Goal: Task Accomplishment & Management: Manage account settings

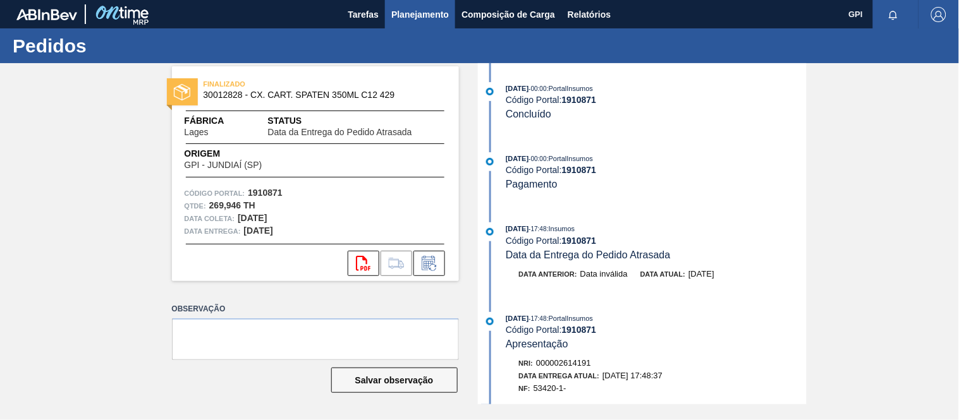
click at [401, 7] on span "Planejamento" at bounding box center [420, 14] width 58 height 15
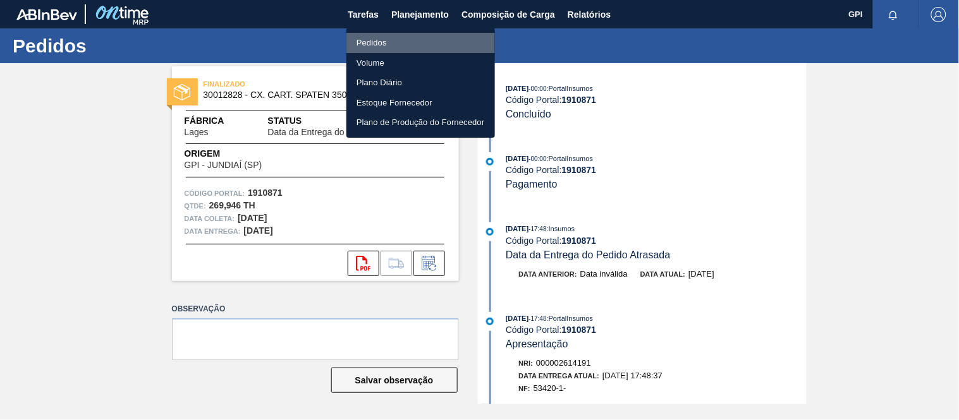
click at [375, 42] on li "Pedidos" at bounding box center [420, 43] width 148 height 20
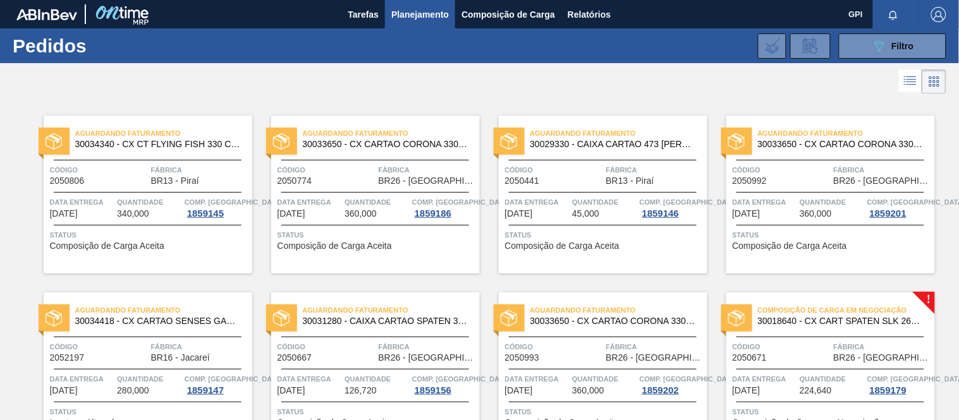
click at [876, 28] on div at bounding box center [895, 14] width 45 height 28
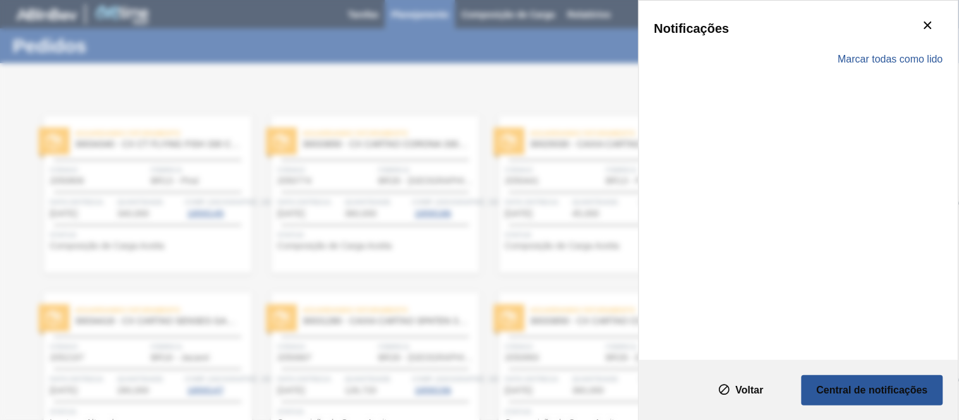
click at [870, 39] on div "Notificações" at bounding box center [798, 28] width 289 height 25
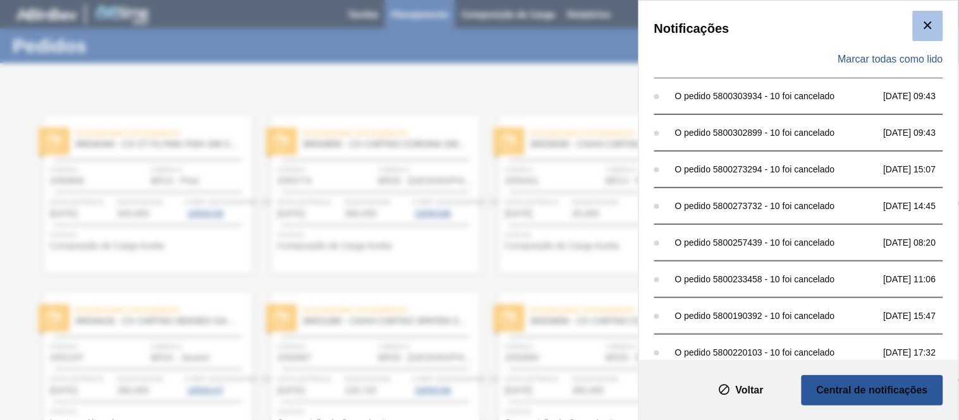
click at [927, 25] on icon "botão de ícone" at bounding box center [927, 25] width 15 height 15
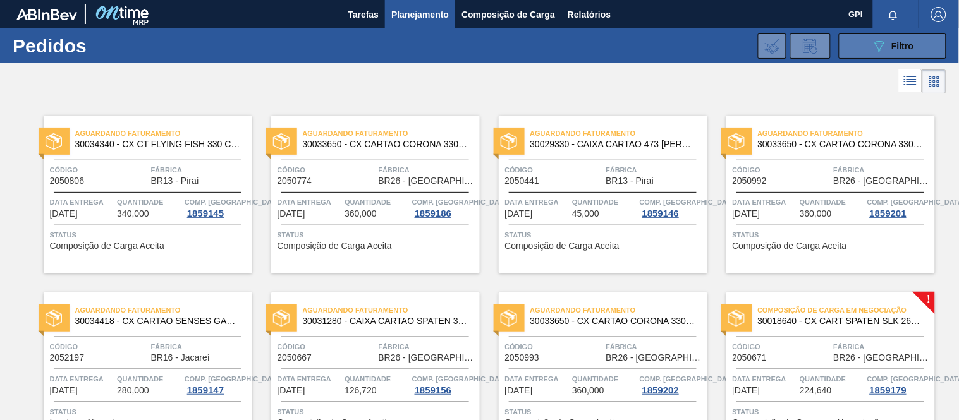
click at [888, 54] on button "089F7B8B-B2A5-4AFE-B5C0-19BA573D28AC Filtro" at bounding box center [892, 45] width 107 height 25
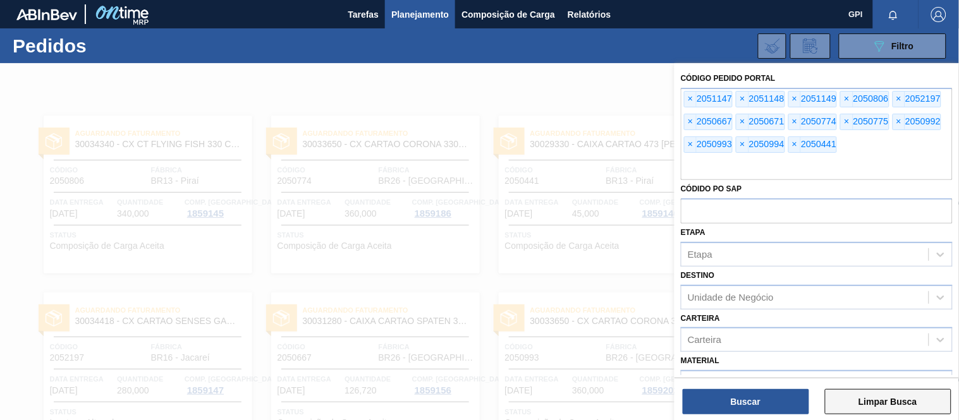
click at [831, 406] on button "Limpar Busca" at bounding box center [888, 401] width 126 height 25
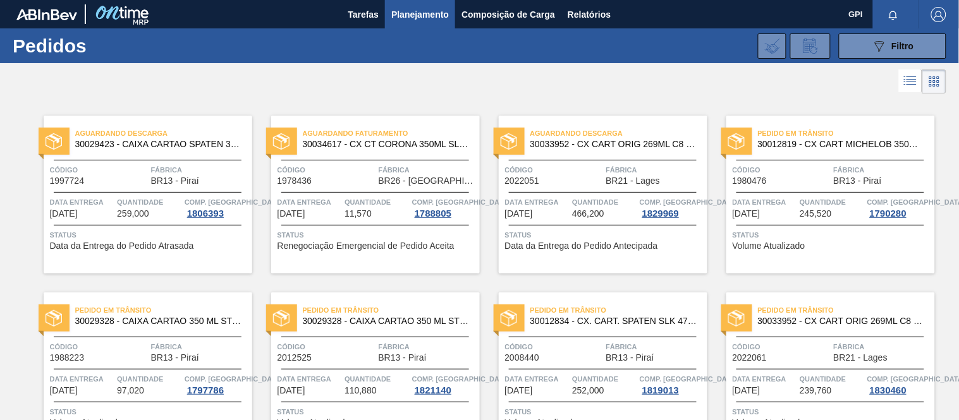
click at [900, 30] on div "089F7B8B-B2A5-4AFE-B5C0-19BA573D28AC Filtro Código Pedido Portal Códido PO SAP …" at bounding box center [573, 46] width 758 height 38
click at [893, 39] on div "089F7B8B-B2A5-4AFE-B5C0-19BA573D28AC Filtro" at bounding box center [892, 46] width 42 height 15
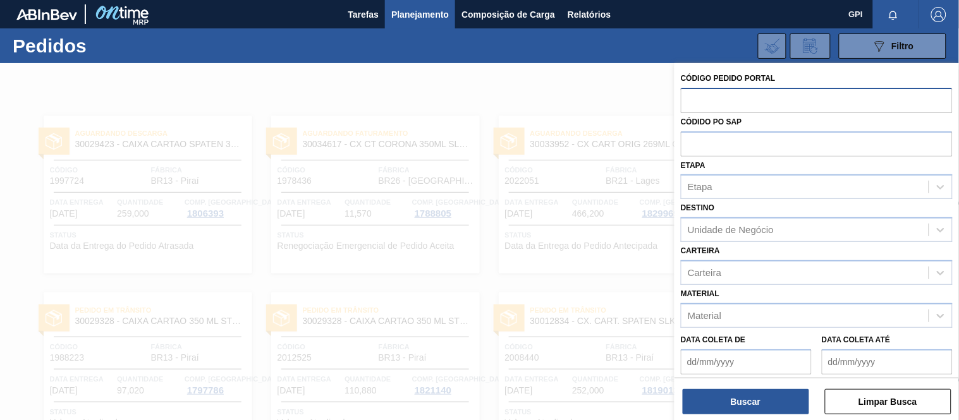
click at [711, 95] on input "text" at bounding box center [817, 100] width 272 height 24
paste input "text"
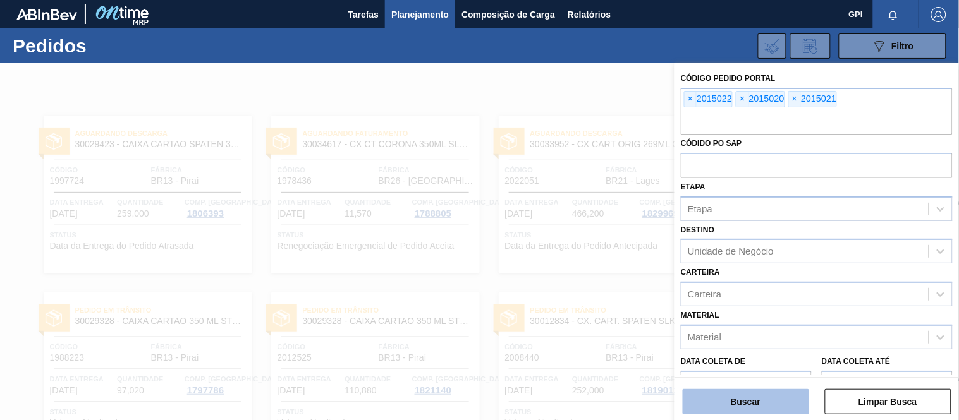
click at [777, 394] on button "Buscar" at bounding box center [745, 401] width 126 height 25
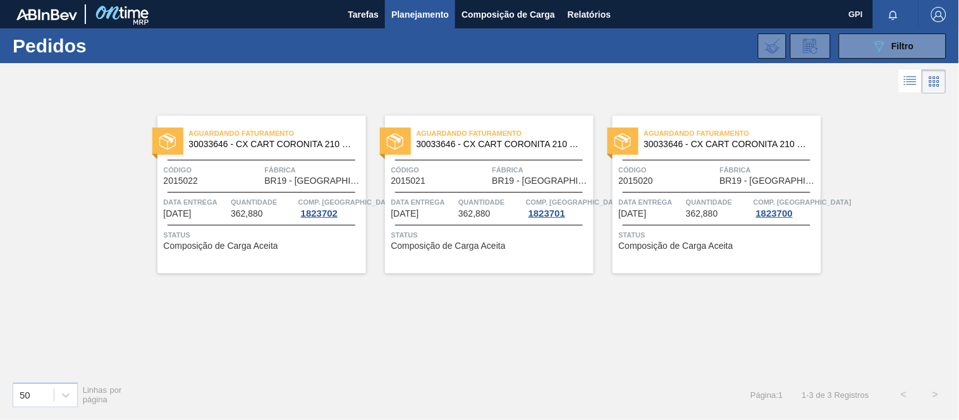
click at [277, 181] on span "BR19 - [GEOGRAPHIC_DATA]" at bounding box center [314, 180] width 98 height 9
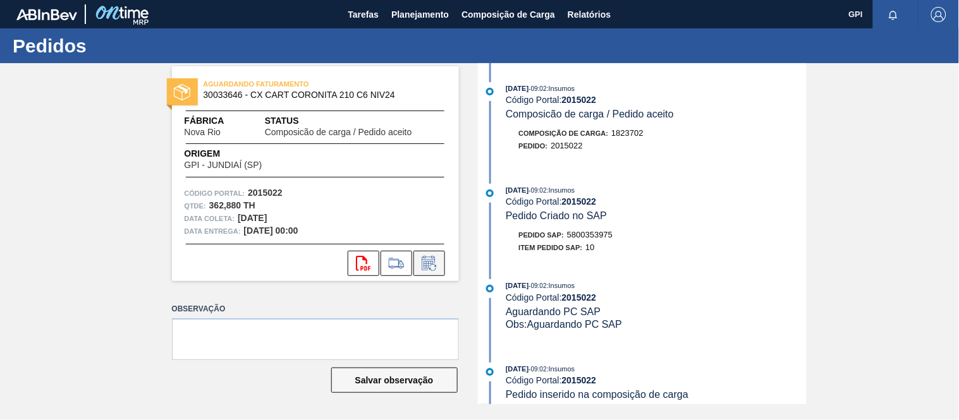
click at [425, 256] on icon at bounding box center [427, 263] width 13 height 15
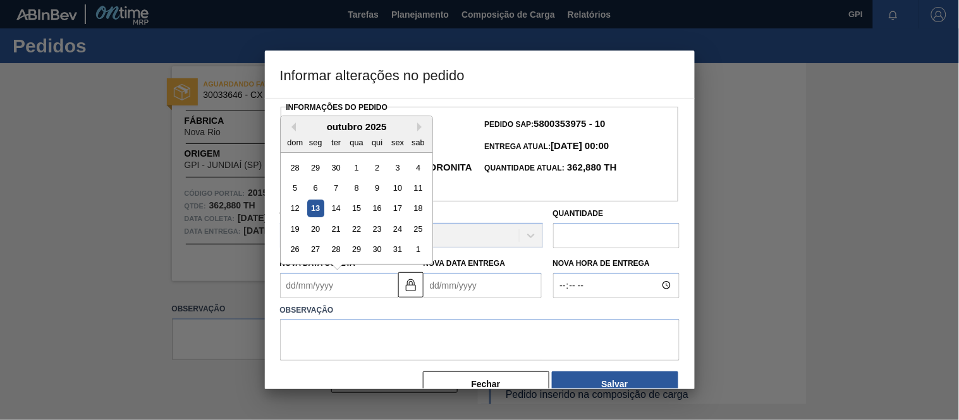
click at [371, 289] on Coleta2015022 "Nova Data Coleta" at bounding box center [339, 285] width 118 height 25
click at [355, 209] on div "15" at bounding box center [356, 208] width 17 height 17
type Coleta2015022 "[DATE]"
type Entrega2015022 "[DATE]"
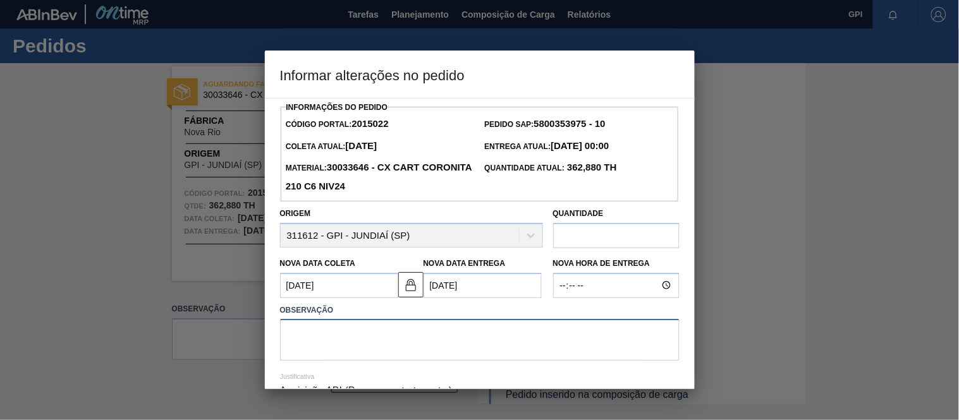
click at [382, 338] on textarea at bounding box center [479, 340] width 399 height 42
type textarea "Ajuste data de coleta"
click at [414, 293] on img at bounding box center [410, 284] width 15 height 15
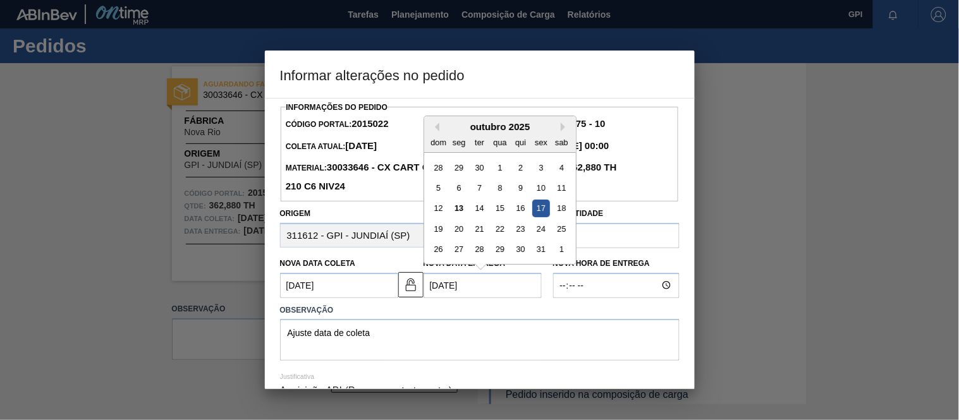
click at [440, 288] on Entrega2015022 "[DATE]" at bounding box center [482, 285] width 118 height 25
click at [525, 209] on div "16" at bounding box center [519, 208] width 17 height 17
type Entrega2015022 "[DATE]"
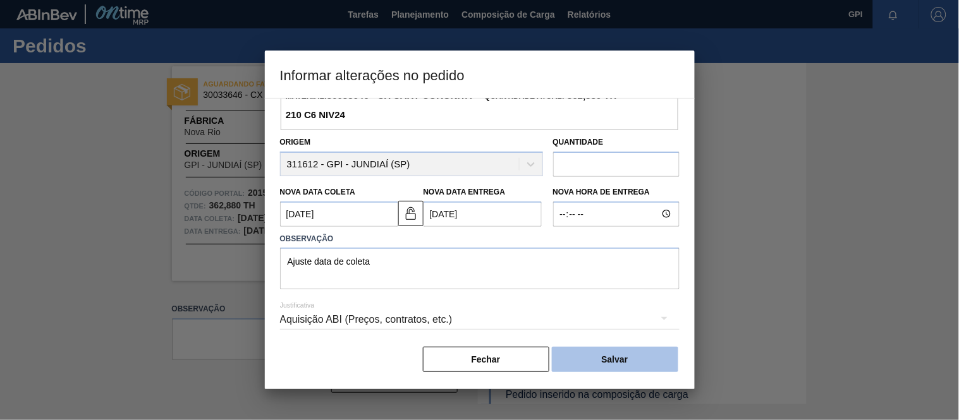
scroll to position [74, 0]
click at [658, 366] on button "Salvar" at bounding box center [615, 359] width 126 height 25
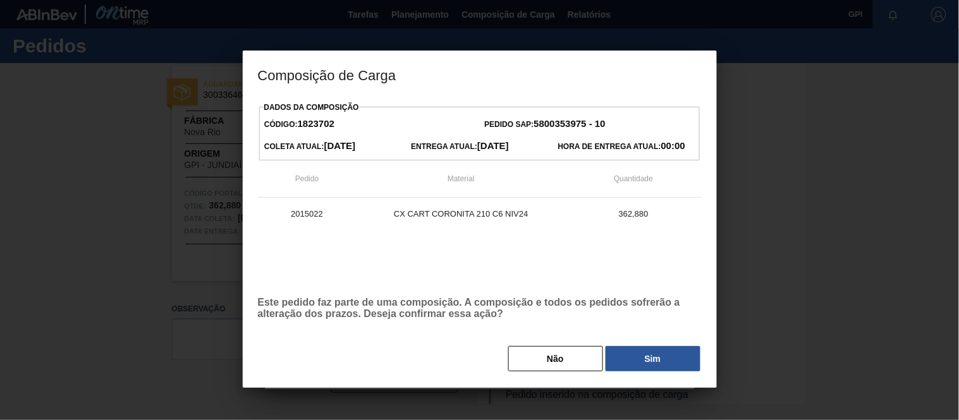
click at [653, 373] on div "Não Sim" at bounding box center [480, 359] width 444 height 28
click at [653, 361] on button "Sim" at bounding box center [652, 358] width 95 height 25
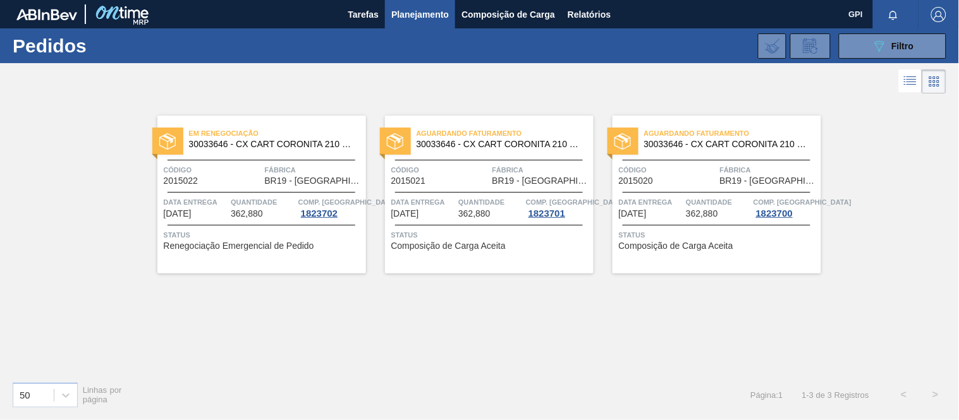
click at [481, 167] on span "Código" at bounding box center [440, 170] width 98 height 13
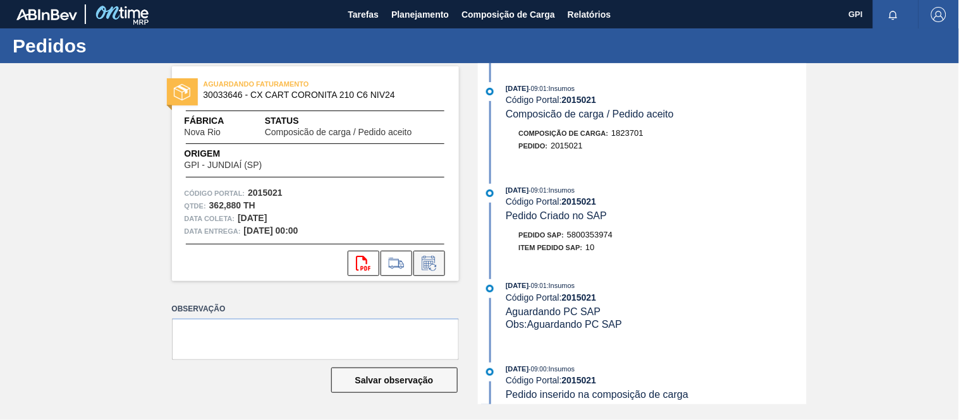
click at [430, 260] on icon at bounding box center [427, 263] width 13 height 15
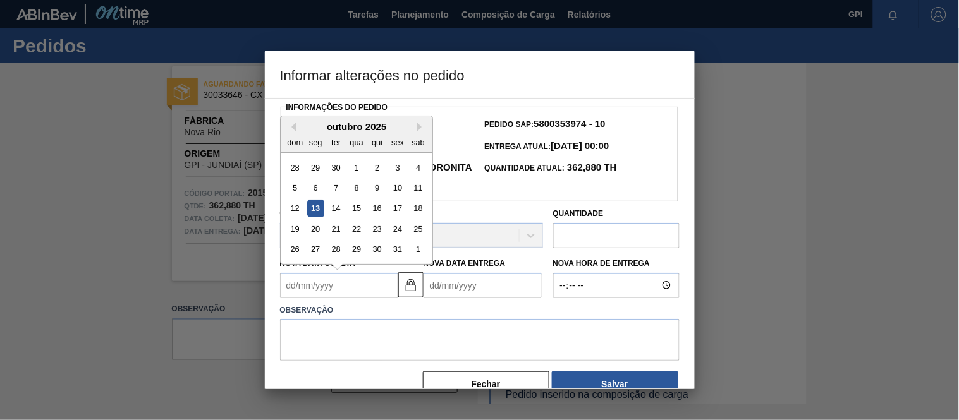
click at [316, 288] on Coleta2015021 "Nova Data Coleta" at bounding box center [339, 285] width 118 height 25
click at [421, 211] on div "18" at bounding box center [417, 208] width 17 height 17
type Coleta2015021 "[DATE]"
type Entrega2015021 "[DATE]"
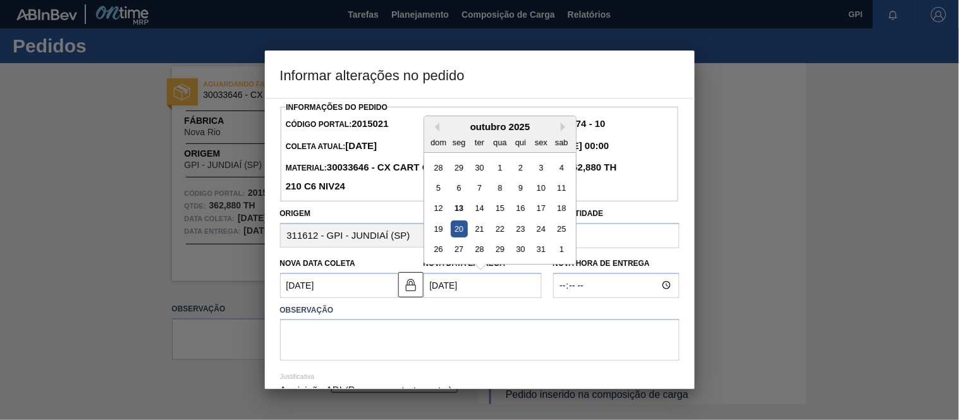
click at [460, 284] on Entrega2015021 "[DATE]" at bounding box center [482, 285] width 118 height 25
click at [436, 228] on div "19" at bounding box center [438, 229] width 17 height 17
type Coleta2015021 "[DATE]"
type Entrega2015021 "[DATE]"
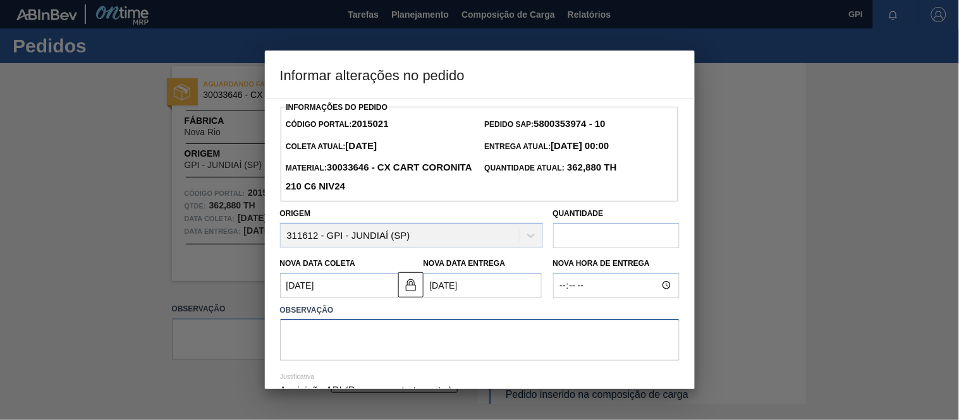
click at [362, 356] on textarea at bounding box center [479, 340] width 399 height 42
type textarea "Ajuste data"
click at [338, 287] on Coleta2015021 "[DATE]" at bounding box center [339, 285] width 118 height 25
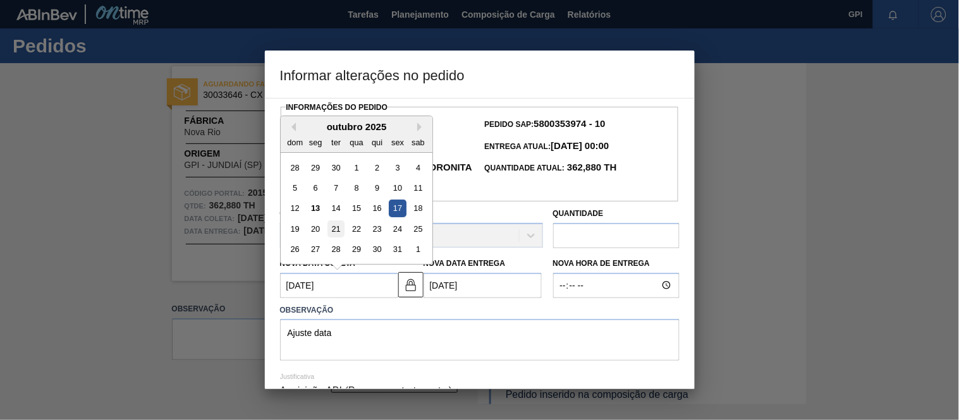
click at [342, 234] on div "21" at bounding box center [335, 229] width 17 height 17
type Coleta2015021 "[DATE]"
type Entrega2015021 "[DATE]"
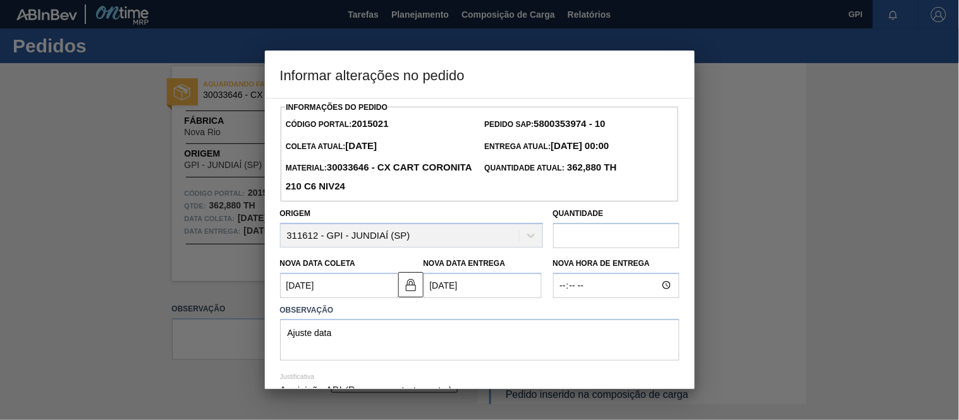
click at [455, 289] on Entrega2015021 "[DATE]" at bounding box center [482, 285] width 118 height 25
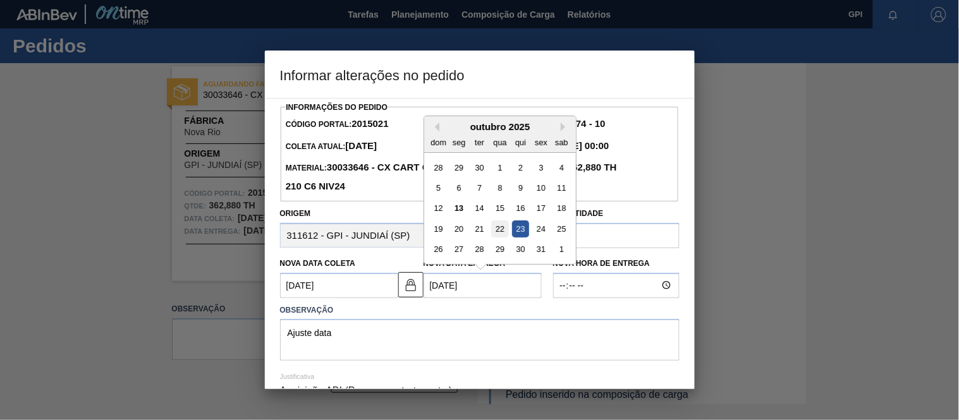
click at [495, 231] on div "22" at bounding box center [499, 229] width 17 height 17
type Coleta2015021 "[DATE]"
type Entrega2015021 "[DATE]"
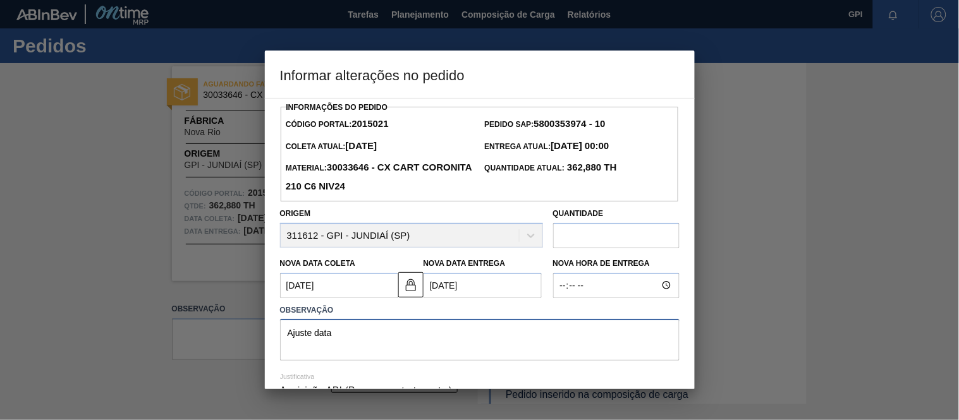
click at [396, 335] on textarea "Ajuste data" at bounding box center [479, 340] width 399 height 42
type textarea "Ajuste data de coleta"
click at [327, 286] on Coleta2015021 "[DATE]" at bounding box center [339, 285] width 118 height 25
click at [418, 292] on button at bounding box center [410, 284] width 25 height 25
click at [355, 281] on Coleta2015021 "[DATE]" at bounding box center [339, 285] width 118 height 25
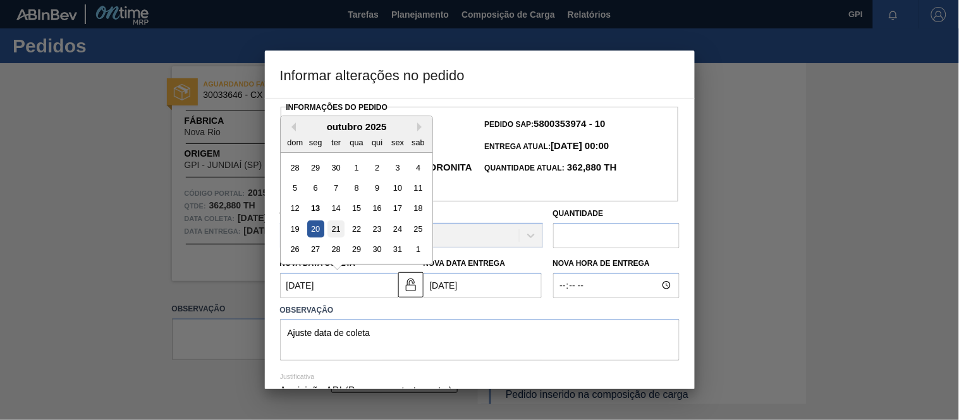
click at [335, 234] on div "21" at bounding box center [335, 229] width 17 height 17
type Coleta2015021 "[DATE]"
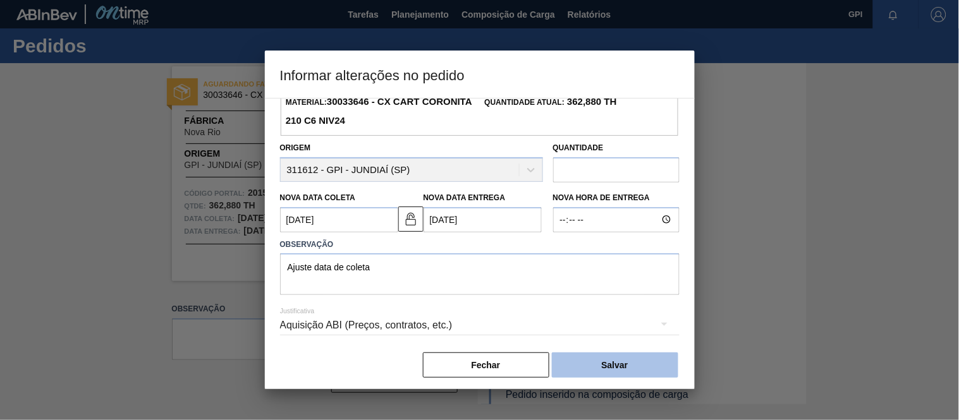
scroll to position [74, 0]
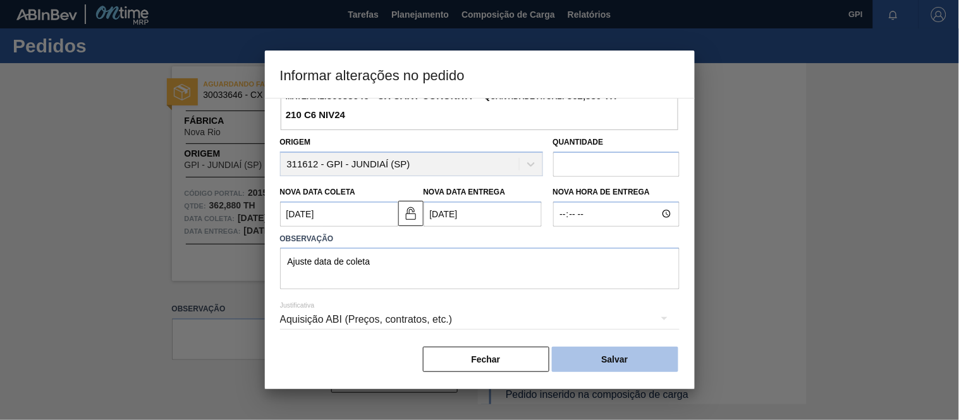
click at [598, 365] on button "Salvar" at bounding box center [615, 359] width 126 height 25
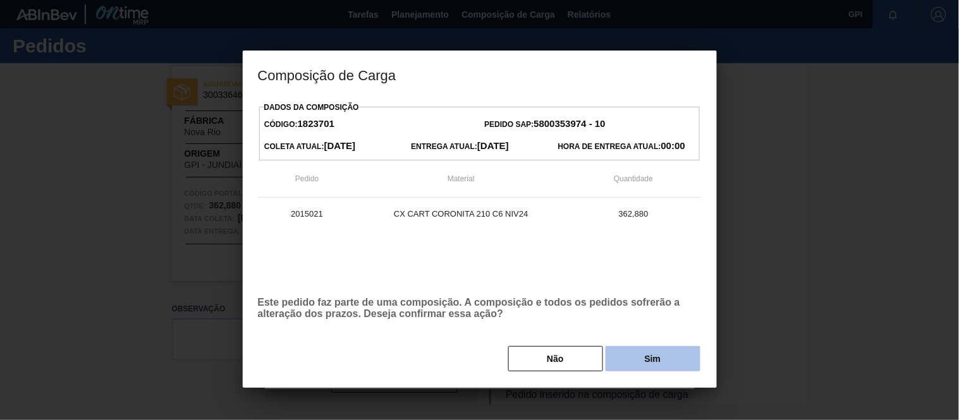
click at [630, 358] on button "Sim" at bounding box center [652, 358] width 95 height 25
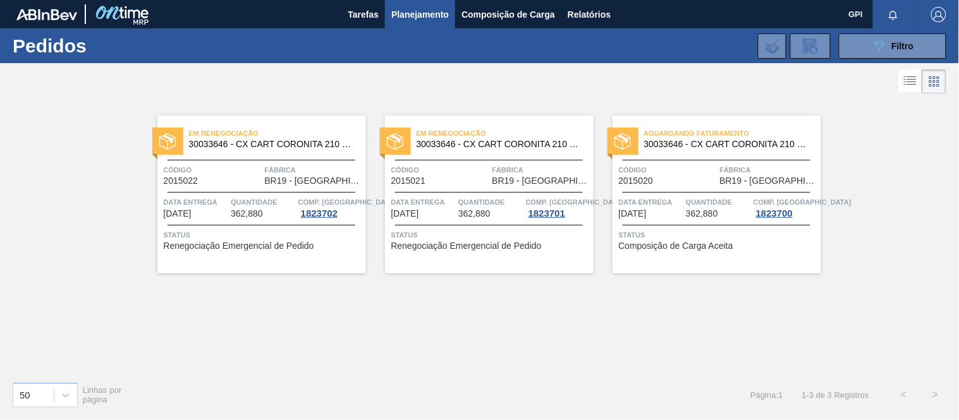
click at [687, 217] on span "362,880" at bounding box center [702, 213] width 32 height 9
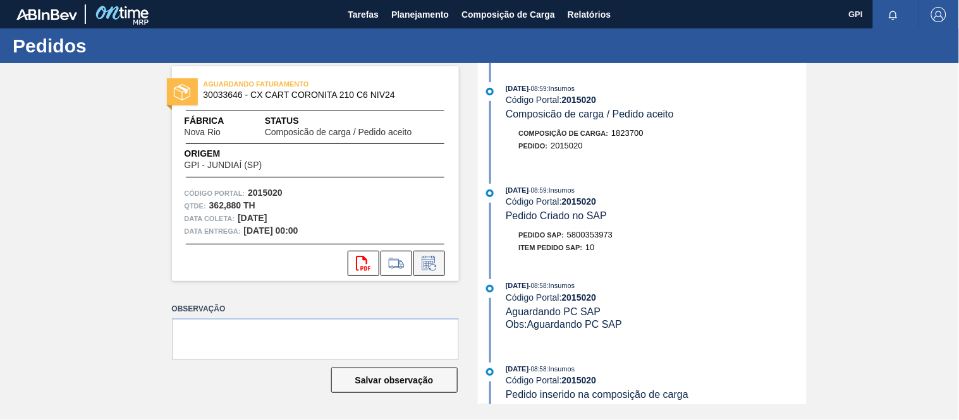
click at [433, 269] on icon at bounding box center [429, 263] width 20 height 15
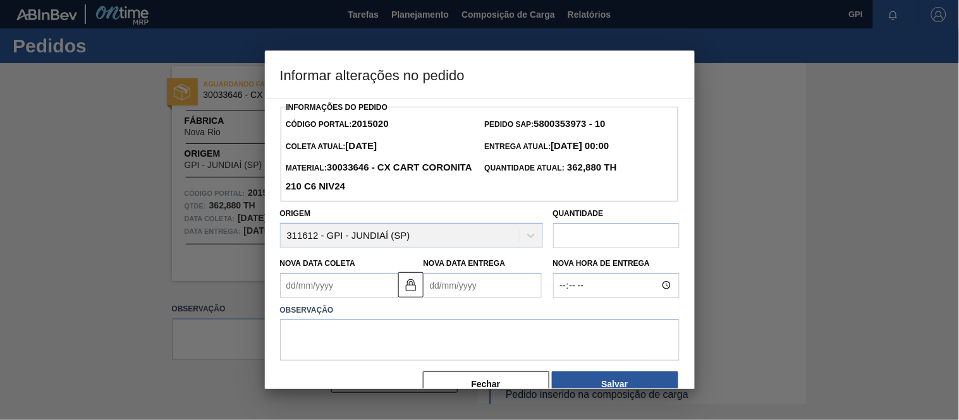
click at [383, 281] on Coleta2015020 "Nova Data Coleta" at bounding box center [339, 285] width 118 height 25
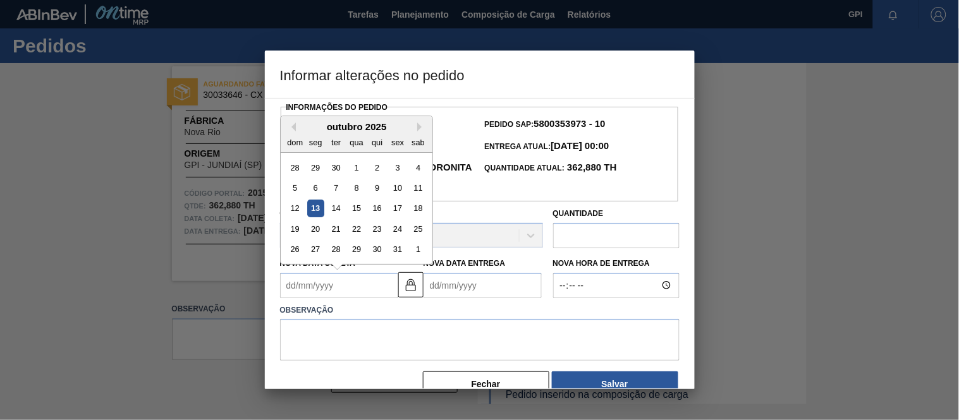
click at [421, 207] on div "18" at bounding box center [417, 208] width 17 height 17
type Coleta2015020 "[DATE]"
type Entrega2015020 "[DATE]"
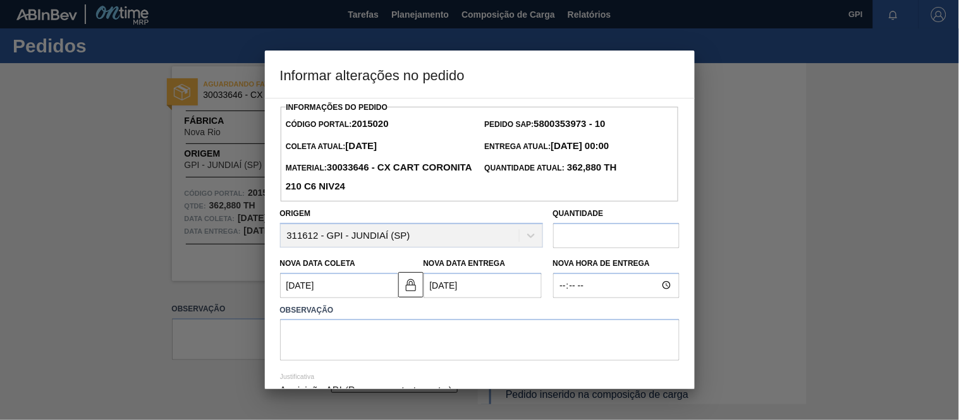
click at [456, 288] on Entrega2015020 "[DATE]" at bounding box center [482, 285] width 118 height 25
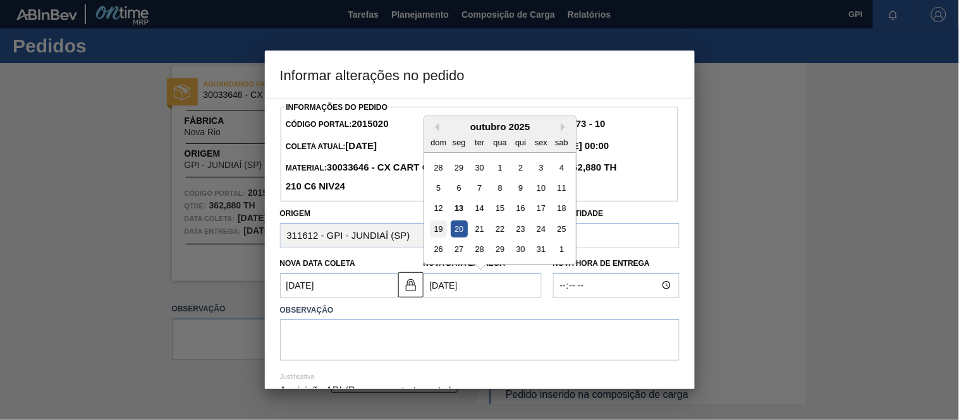
click at [438, 231] on div "19" at bounding box center [438, 229] width 17 height 17
type Coleta2015020 "[DATE]"
type Entrega2015020 "[DATE]"
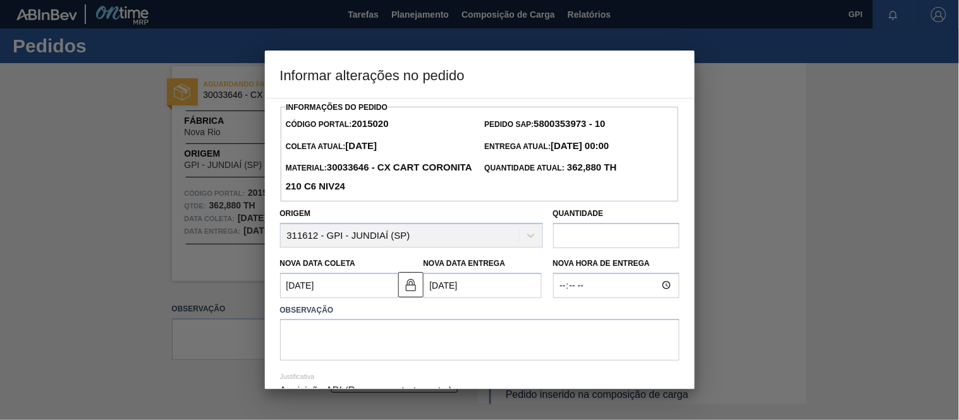
click at [380, 286] on Coleta2015020 "[DATE]" at bounding box center [339, 285] width 118 height 25
click at [419, 296] on button at bounding box center [410, 284] width 25 height 25
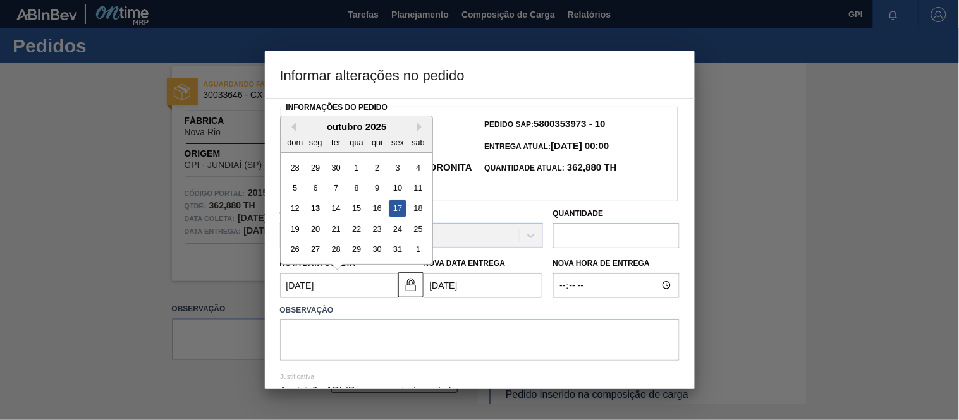
click at [354, 289] on Coleta2015020 "[DATE]" at bounding box center [339, 285] width 118 height 25
click at [413, 210] on div "18" at bounding box center [417, 208] width 17 height 17
type Coleta2015020 "[DATE]"
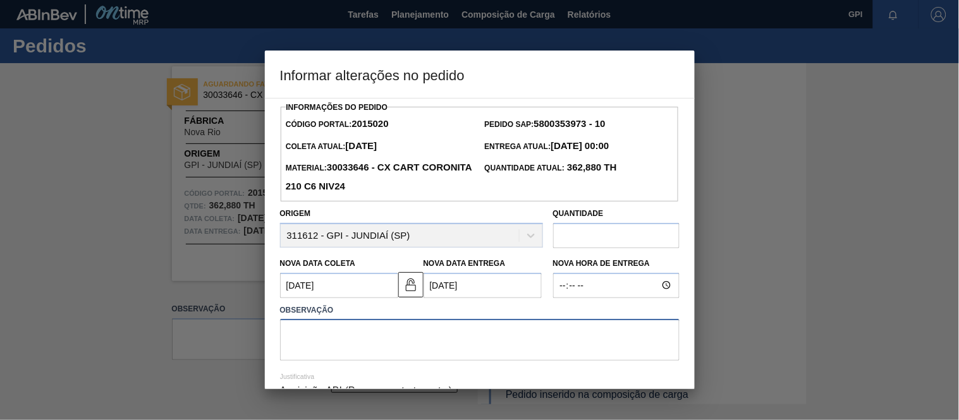
click at [400, 344] on textarea at bounding box center [479, 340] width 399 height 42
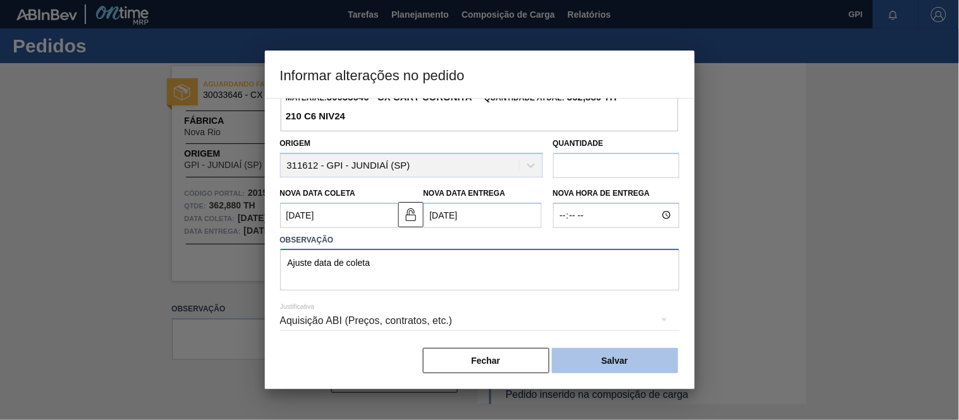
scroll to position [74, 0]
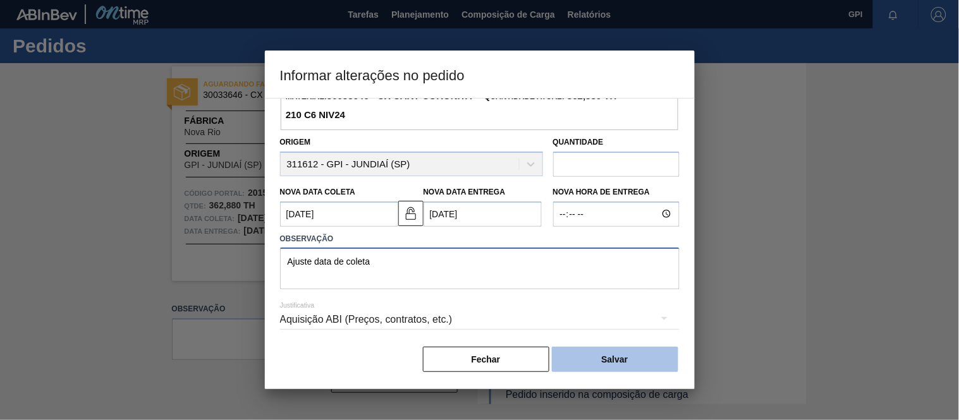
type textarea "Ajuste data de coleta"
click at [624, 353] on button "Salvar" at bounding box center [615, 359] width 126 height 25
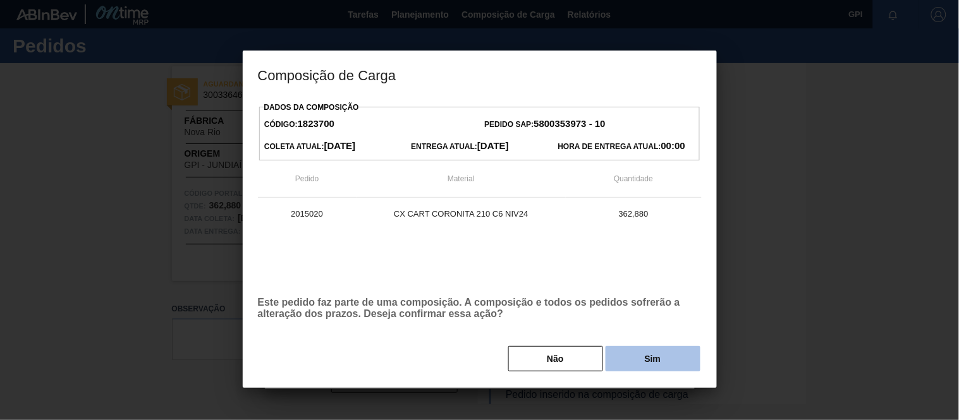
click at [652, 358] on button "Sim" at bounding box center [652, 358] width 95 height 25
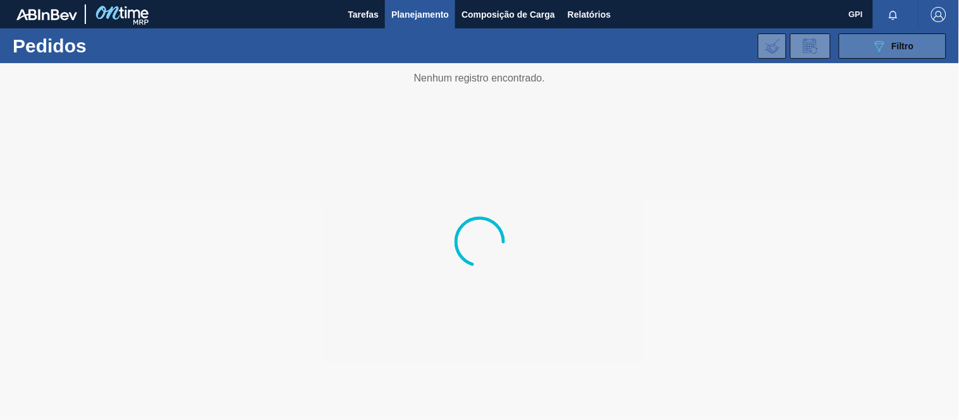
click at [877, 41] on icon at bounding box center [879, 46] width 9 height 11
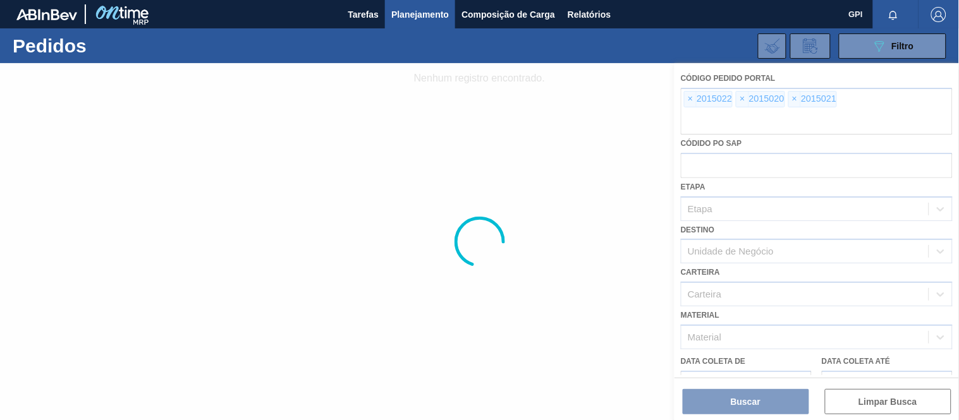
click at [692, 97] on div at bounding box center [479, 241] width 959 height 357
click at [693, 96] on div at bounding box center [479, 241] width 959 height 357
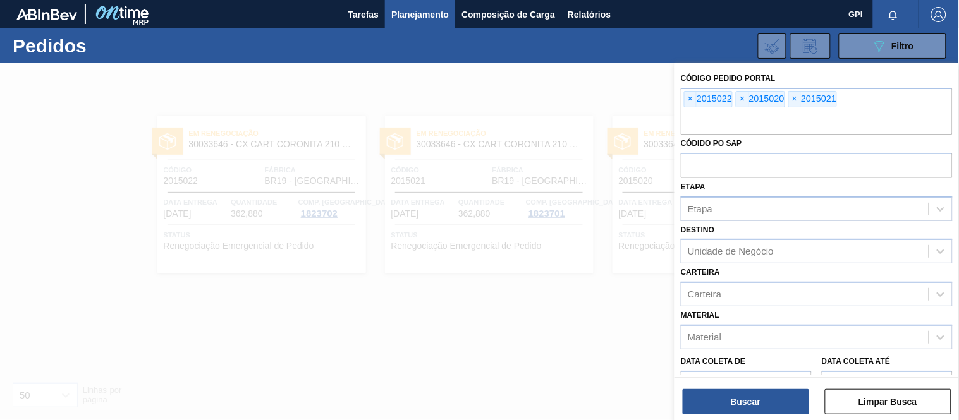
click at [694, 101] on span "×" at bounding box center [690, 99] width 12 height 15
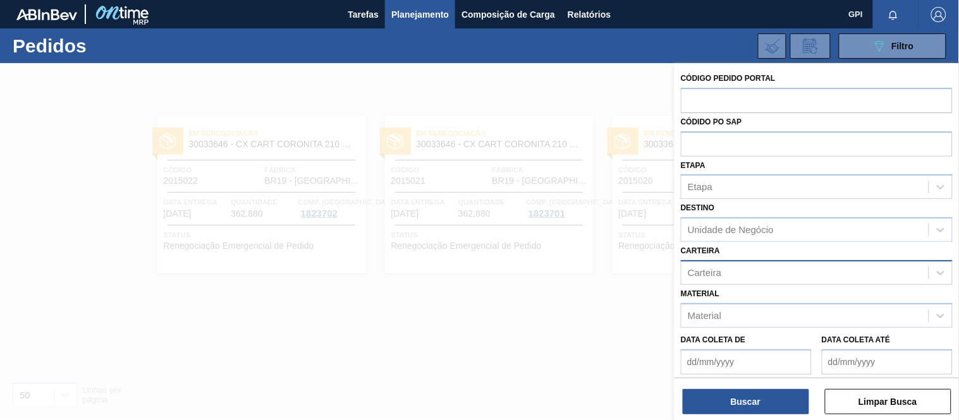
paste input "2037892"
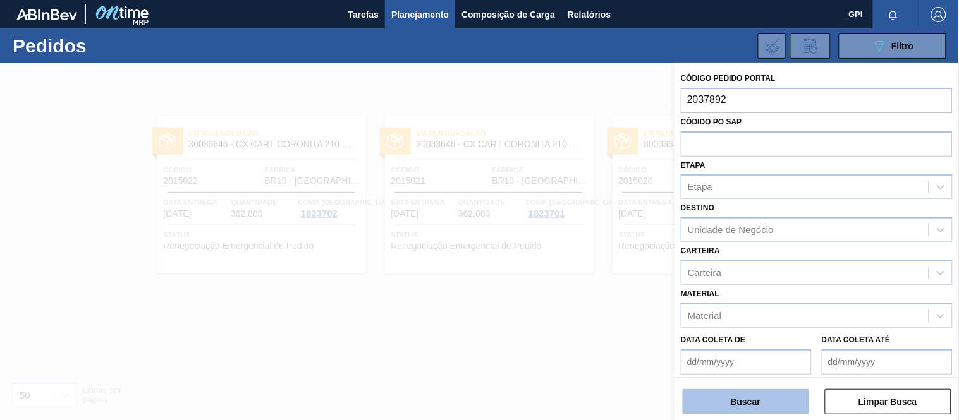
type input "2037892"
click at [754, 391] on button "Buscar" at bounding box center [745, 401] width 126 height 25
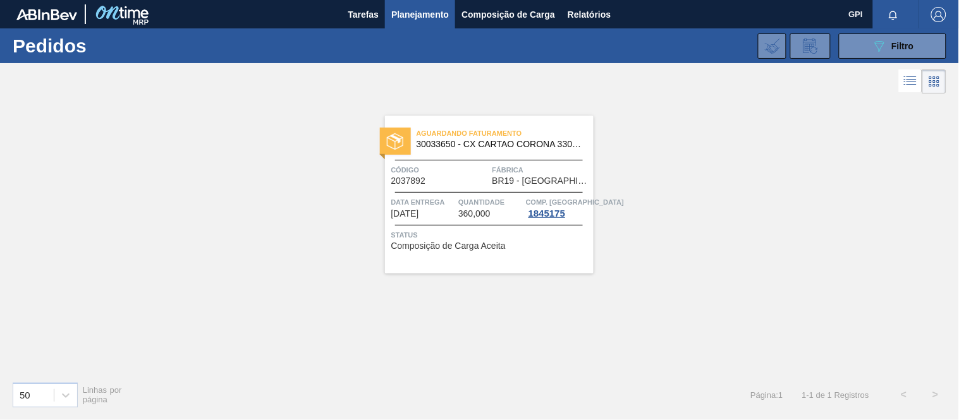
click at [463, 186] on div "Aguardando Faturamento 30033650 - CX CARTAO CORONA 330 C6 NIV24 Código 2037892 …" at bounding box center [489, 195] width 209 height 158
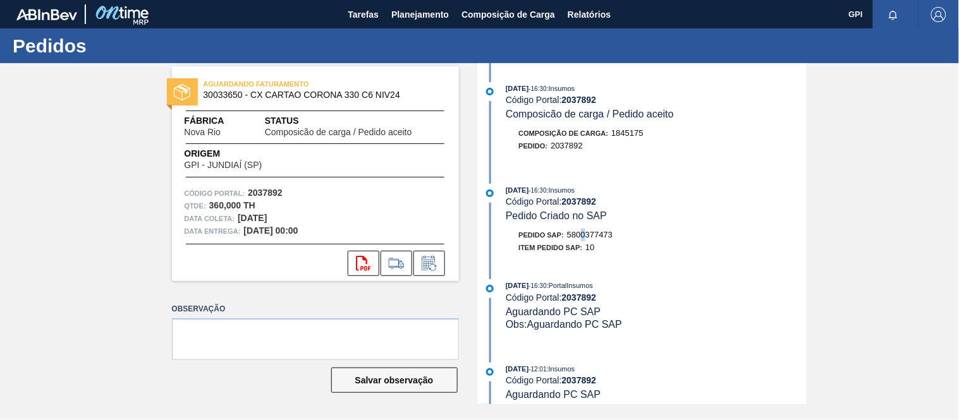
click at [585, 237] on span "5800377473" at bounding box center [589, 234] width 45 height 9
click at [591, 232] on span "5800377473" at bounding box center [589, 234] width 45 height 9
click at [608, 234] on span "5800377473" at bounding box center [589, 234] width 45 height 9
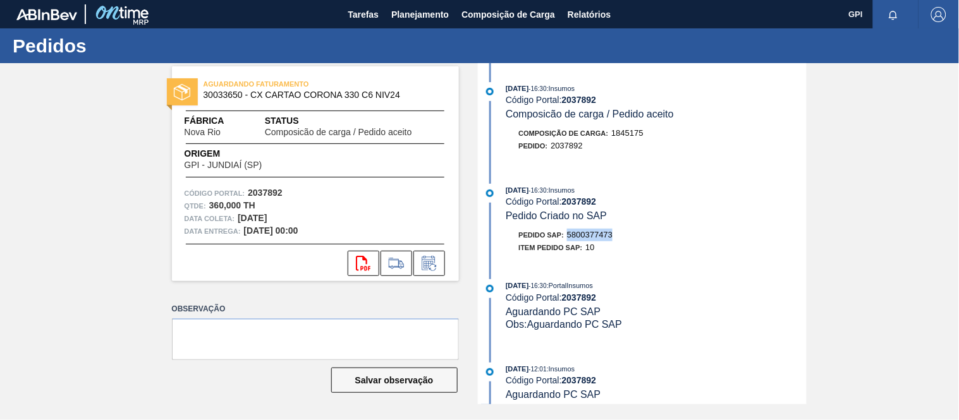
copy span "5800377473"
click at [258, 188] on strong "2037892" at bounding box center [265, 193] width 35 height 10
copy strong "2037892"
click at [361, 260] on icon "svg{fill:#ff0000}" at bounding box center [363, 263] width 15 height 15
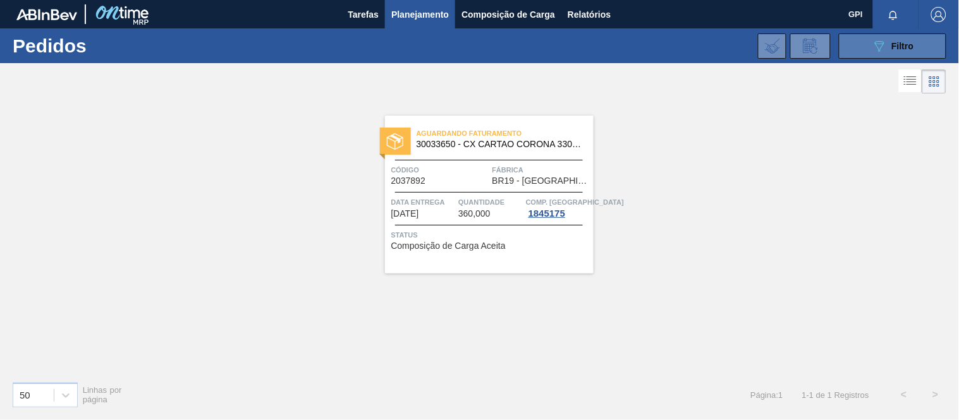
click at [900, 55] on button "089F7B8B-B2A5-4AFE-B5C0-19BA573D28AC Filtro" at bounding box center [892, 45] width 107 height 25
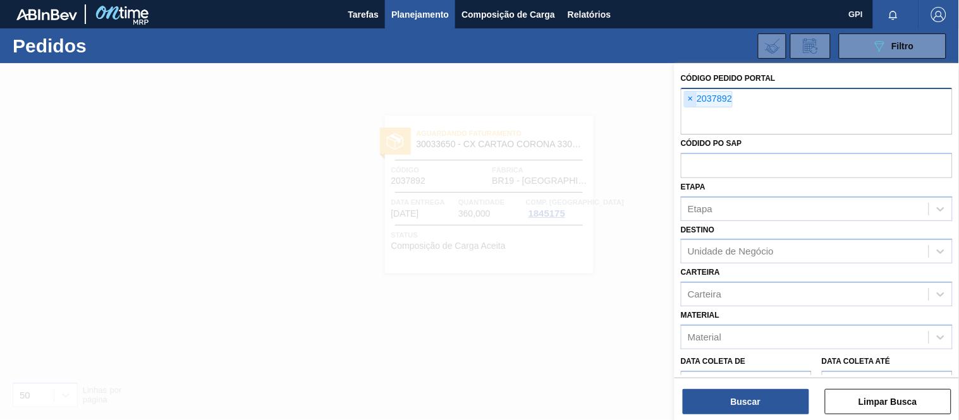
click at [687, 101] on span "×" at bounding box center [690, 99] width 12 height 15
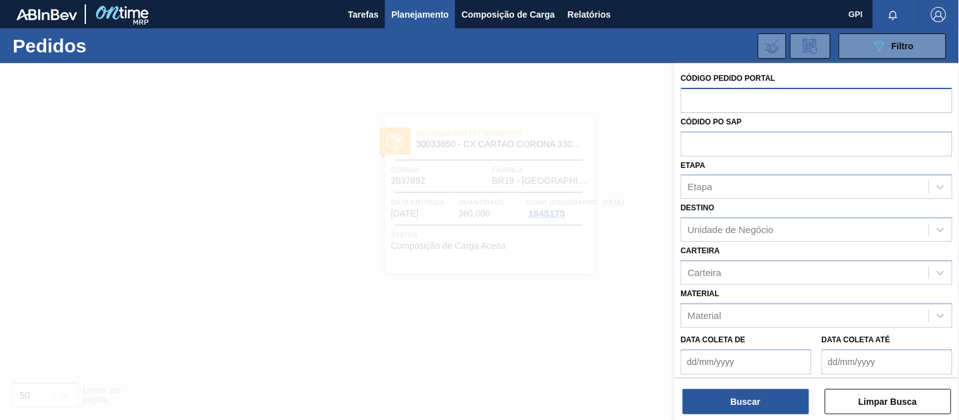
paste input "2052596"
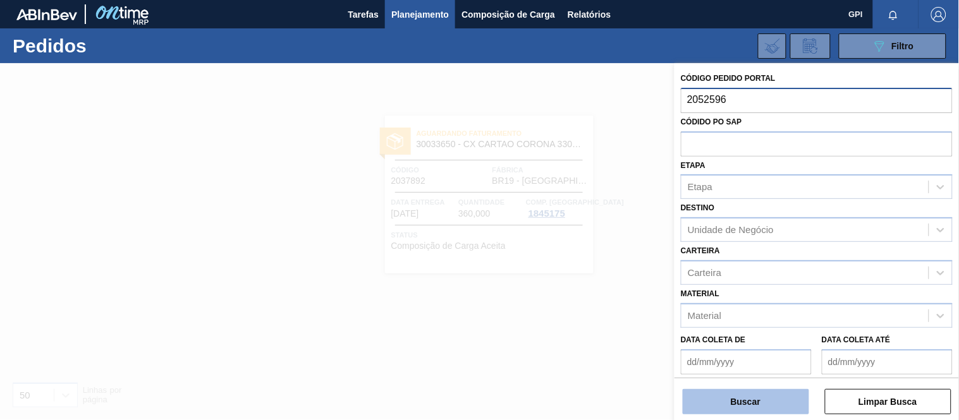
type input "2052596"
click at [729, 408] on button "Buscar" at bounding box center [745, 401] width 126 height 25
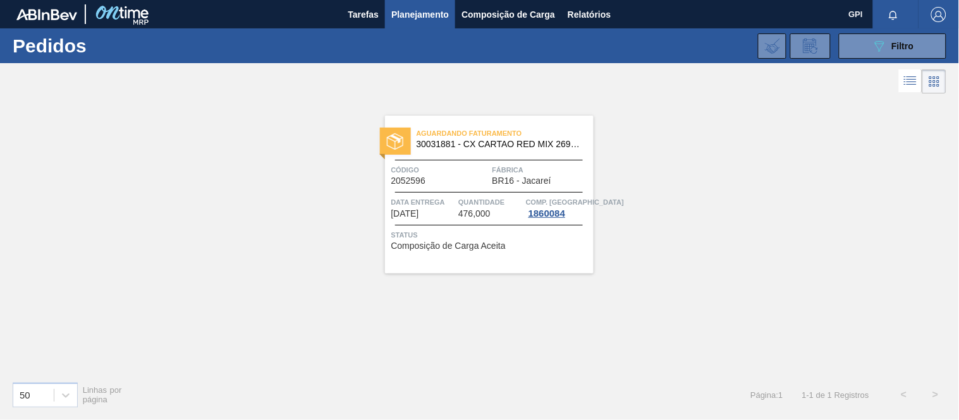
click at [432, 177] on div "Código 2052596" at bounding box center [440, 175] width 98 height 22
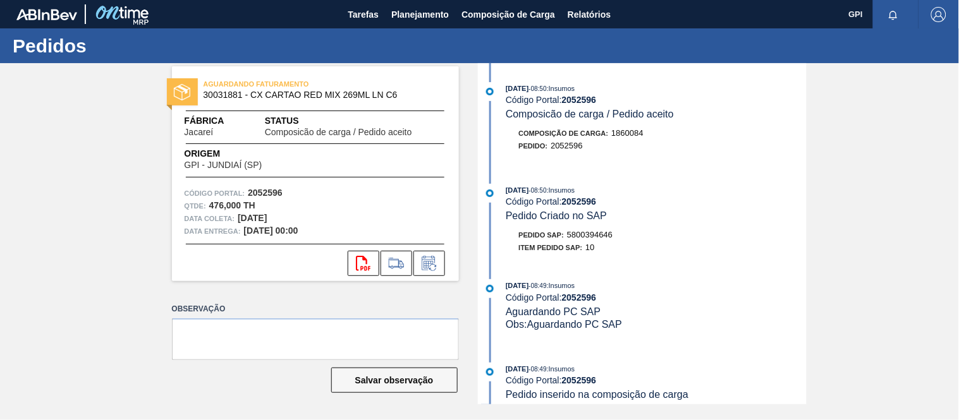
click at [277, 196] on strong "2052596" at bounding box center [265, 193] width 35 height 10
copy strong "2052596"
click at [346, 178] on div "AGUARDANDO FATURAMENTO 30031881 - CX CARTAO RED MIX 269ML LN C6 Fábrica Jacareí…" at bounding box center [315, 173] width 287 height 215
